Goal: Task Accomplishment & Management: Complete application form

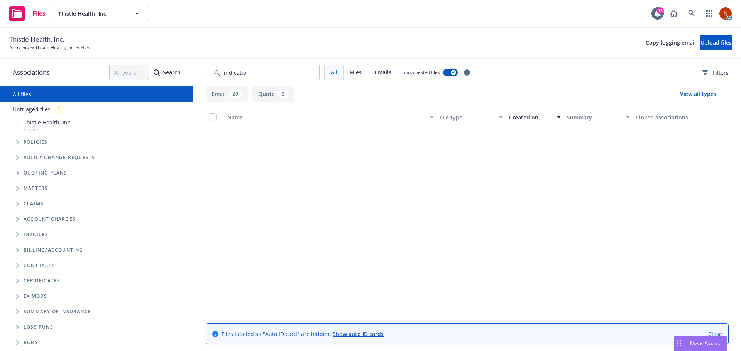
scroll to position [559, 0]
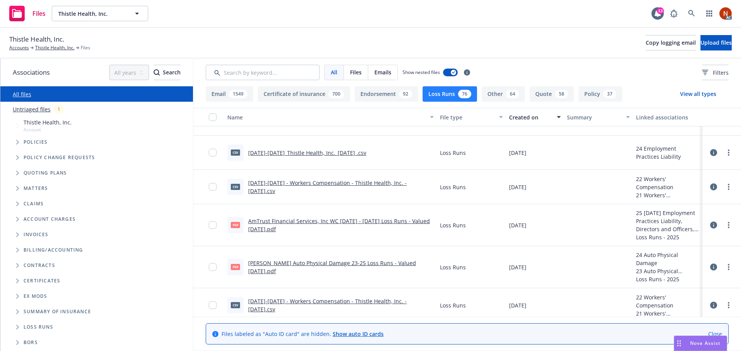
scroll to position [39, 0]
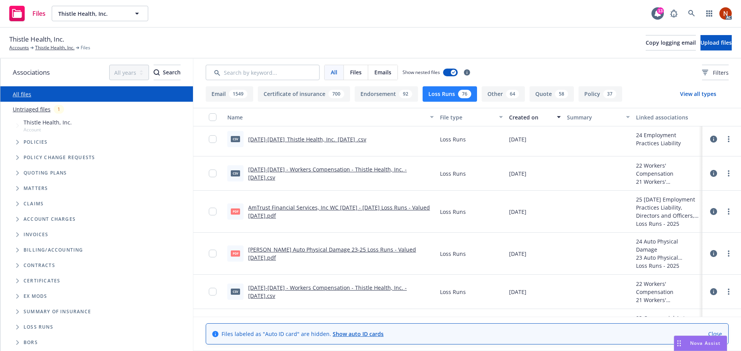
click at [475, 96] on div "Email 1549 Certificate of insurance 700 Endorsement 92 Loss Runs 76 Other 64 Qu…" at bounding box center [437, 93] width 462 height 15
click at [458, 97] on div "76" at bounding box center [464, 94] width 13 height 8
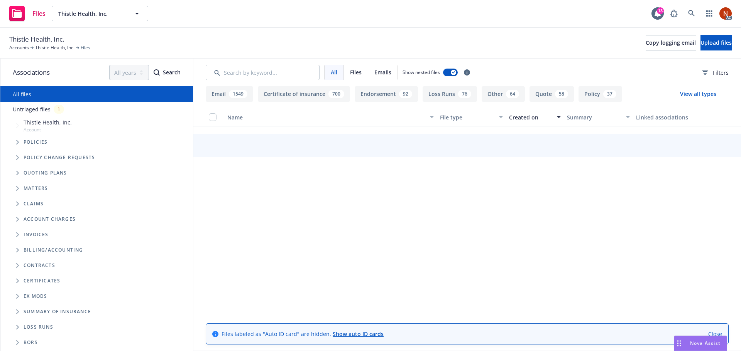
scroll to position [51, 0]
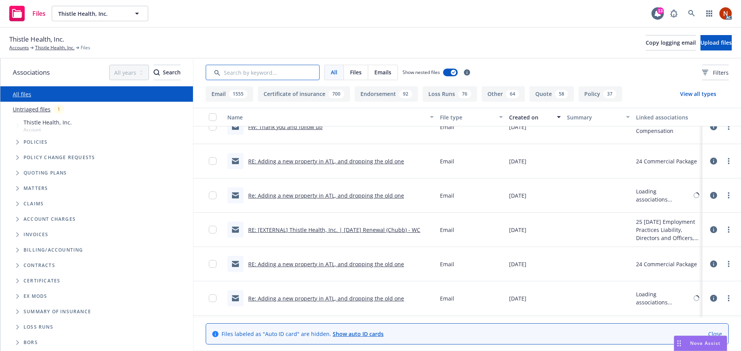
click at [276, 75] on input "Search by keyword..." at bounding box center [263, 72] width 114 height 15
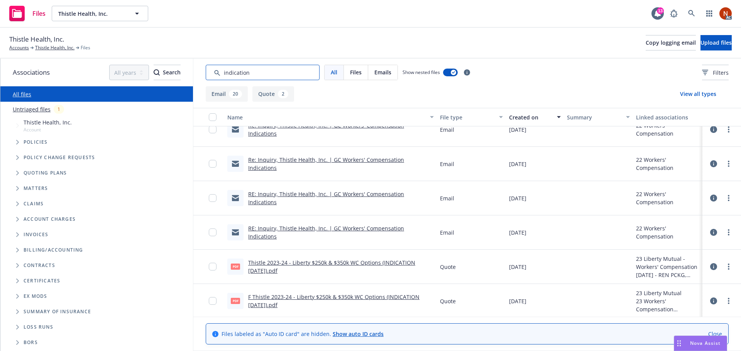
scroll to position [559, 0]
click at [404, 230] on link "RE: Inquiry, Thistle Health, Inc. | GC Workers' Compensation Indications" at bounding box center [326, 230] width 156 height 15
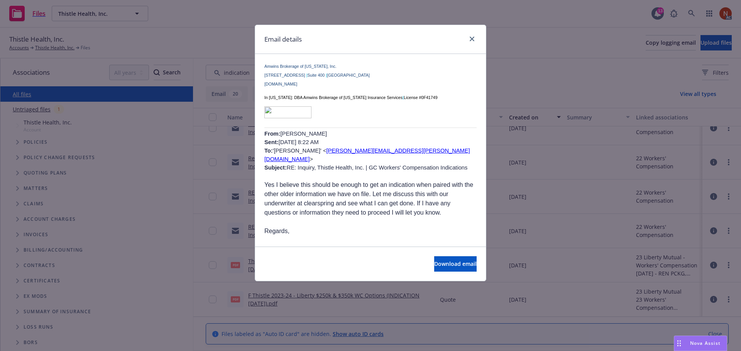
scroll to position [1546, 0]
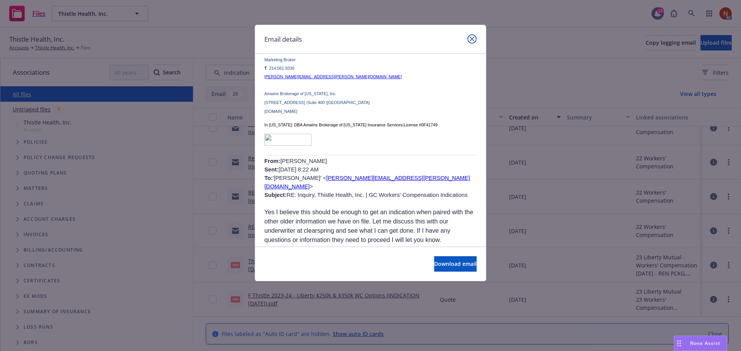
click at [471, 38] on icon "close" at bounding box center [472, 39] width 5 height 5
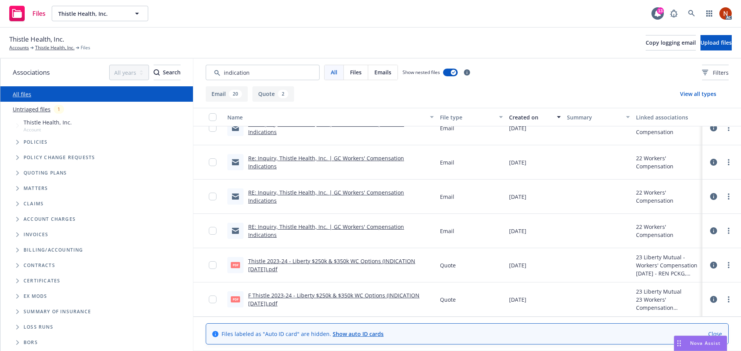
click at [389, 262] on link "Thistle 2023-24 - Liberty $250k & $350k WC Options (INDICATION [DATE]).pdf" at bounding box center [331, 265] width 167 height 15
click at [398, 299] on link "F Thistle 2023-24 - Liberty $250k & $350k WC Options (INDICATION [DATE]).pdf" at bounding box center [333, 299] width 171 height 15
drag, startPoint x: 253, startPoint y: 66, endPoint x: 249, endPoint y: 68, distance: 4.3
click at [250, 68] on input "Search by keyword..." at bounding box center [263, 72] width 114 height 15
drag, startPoint x: 251, startPoint y: 69, endPoint x: 157, endPoint y: 67, distance: 94.6
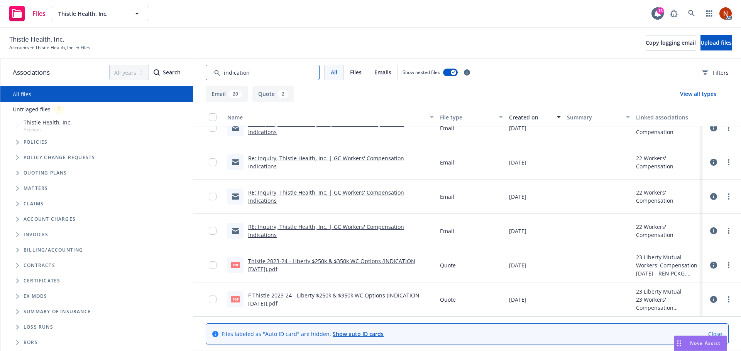
click at [155, 68] on div "Associations All years 2027 2026 2025 2024 2023 2022 2021 2020 2019 2018 2017 2…" at bounding box center [370, 205] width 740 height 293
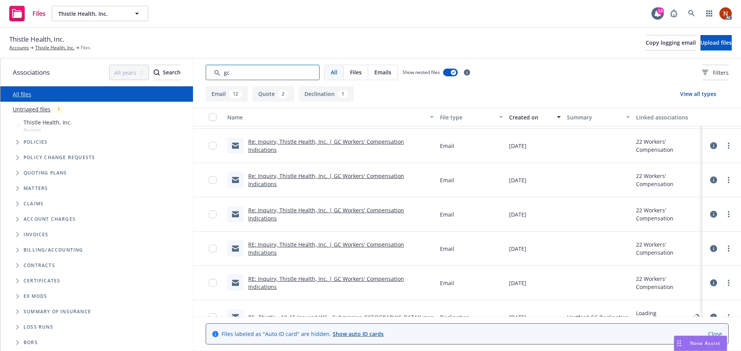
scroll to position [321, 0]
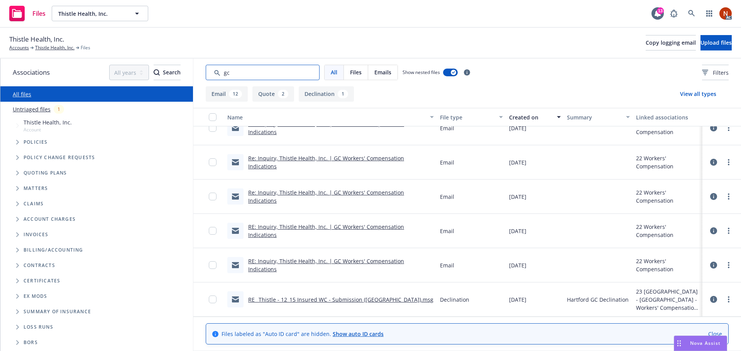
type input "gc"
click at [375, 301] on link "RE_ Thistle - 12_15 Insured WC - Submission ([GEOGRAPHIC_DATA]).msg" at bounding box center [340, 299] width 185 height 7
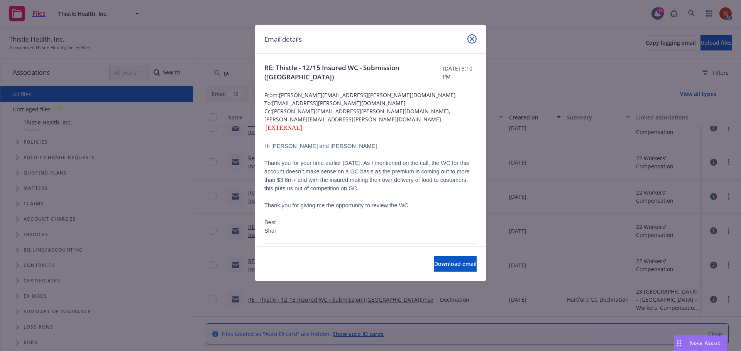
click at [471, 40] on icon "close" at bounding box center [472, 39] width 5 height 5
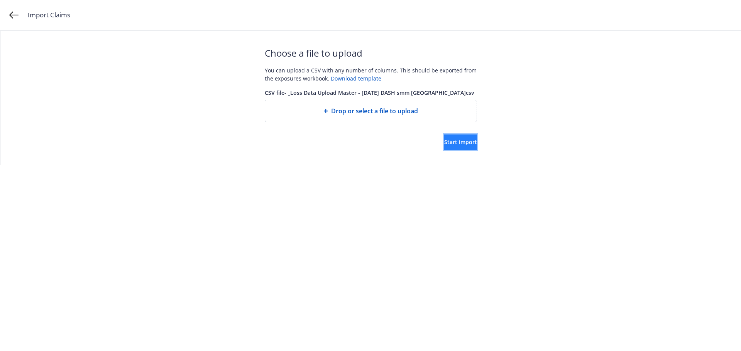
click at [444, 141] on button "Start import" at bounding box center [460, 142] width 33 height 15
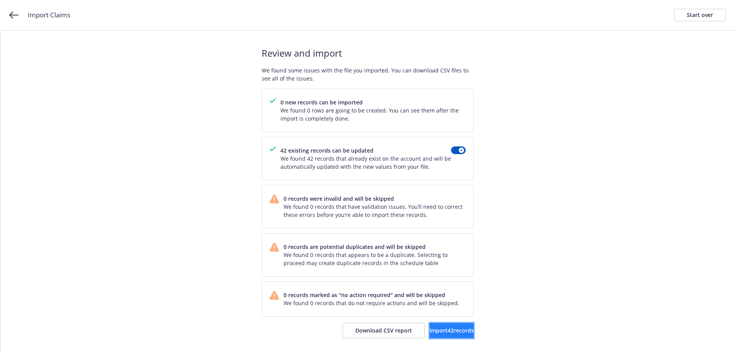
click at [451, 330] on span "Import 42 records" at bounding box center [451, 330] width 44 height 7
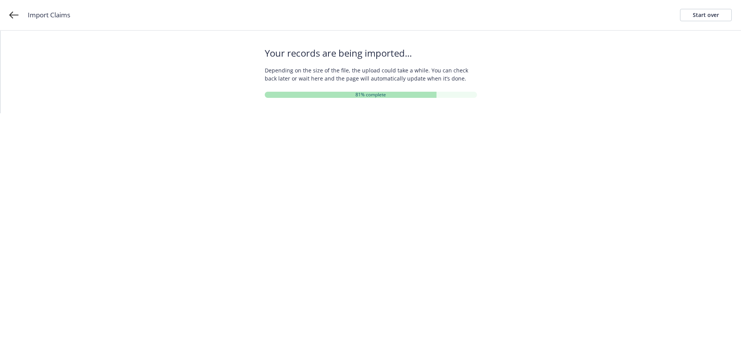
click at [525, 68] on div "Your records are being imported... Depending on the size of the file, the uploa…" at bounding box center [370, 72] width 740 height 83
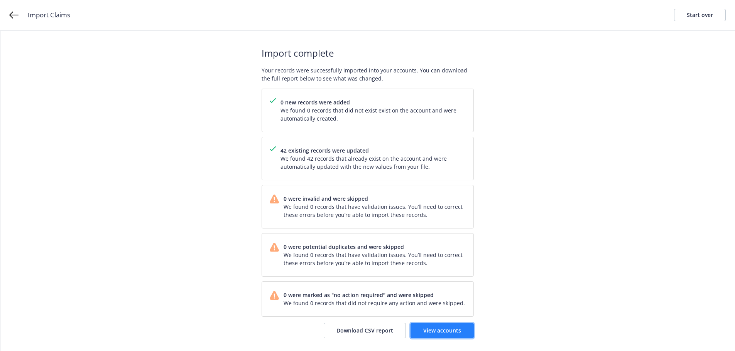
click at [453, 328] on span "View accounts" at bounding box center [442, 330] width 38 height 7
